Goal: Task Accomplishment & Management: Manage account settings

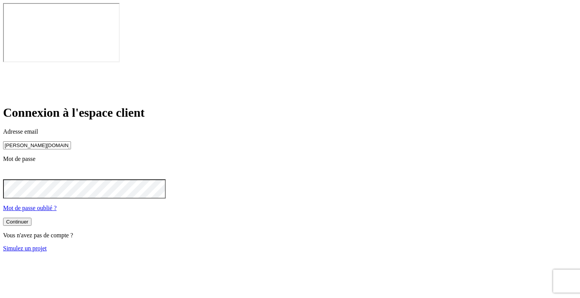
click at [71, 141] on input "james.bond+300@nalo.fr" at bounding box center [37, 145] width 68 height 8
type input "james.bond+15@nalo.fr"
click at [31, 218] on button "Continuer" at bounding box center [17, 222] width 28 height 8
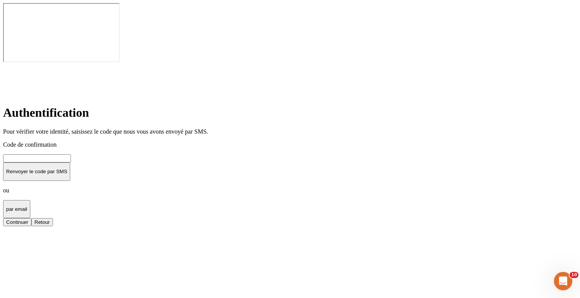
click at [71, 154] on input at bounding box center [37, 158] width 68 height 8
type input "000000"
click at [28, 219] on div "Continuer" at bounding box center [17, 222] width 22 height 6
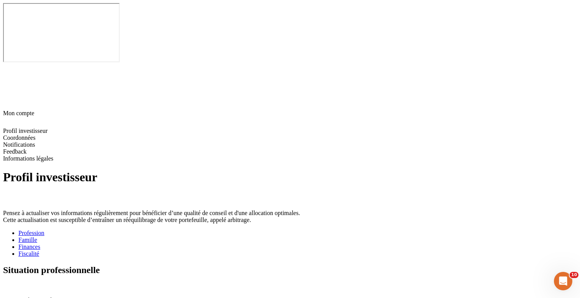
click at [287, 250] on div "Fiscalité" at bounding box center [297, 253] width 558 height 7
click at [440, 265] on div "Situation fiscale et politique" at bounding box center [290, 278] width 574 height 26
click at [9, 283] on icon at bounding box center [6, 286] width 6 height 6
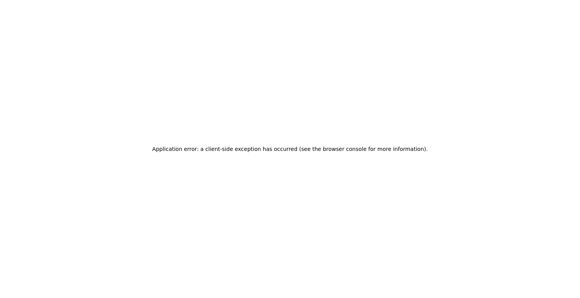
click at [414, 77] on div "Application error: a client-side exception has occurred (see the browser consol…" at bounding box center [290, 149] width 580 height 298
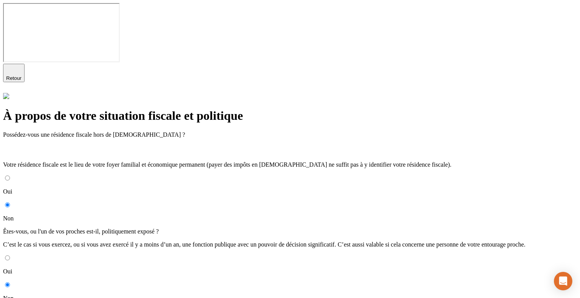
click at [10, 175] on input "Oui" at bounding box center [7, 177] width 5 height 5
radio input "true"
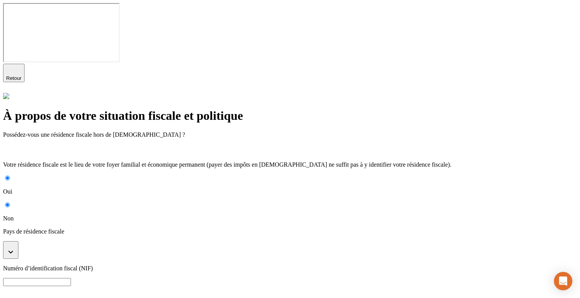
click at [10, 202] on input "Non" at bounding box center [7, 204] width 5 height 5
radio input "true"
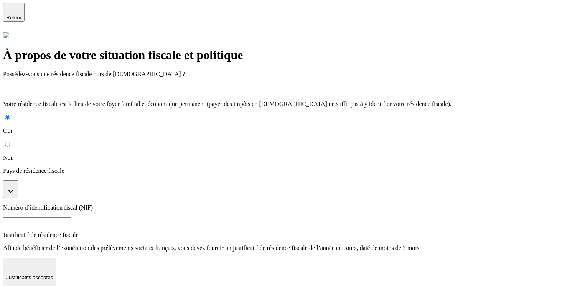
radio input "true"
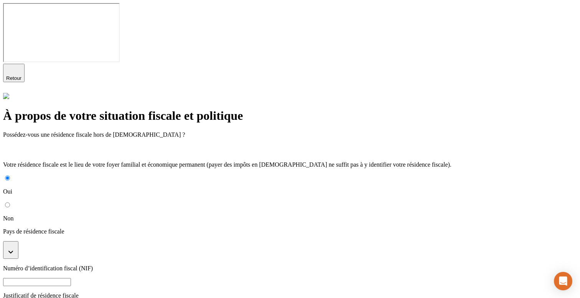
radio input "true"
